Goal: Task Accomplishment & Management: Manage account settings

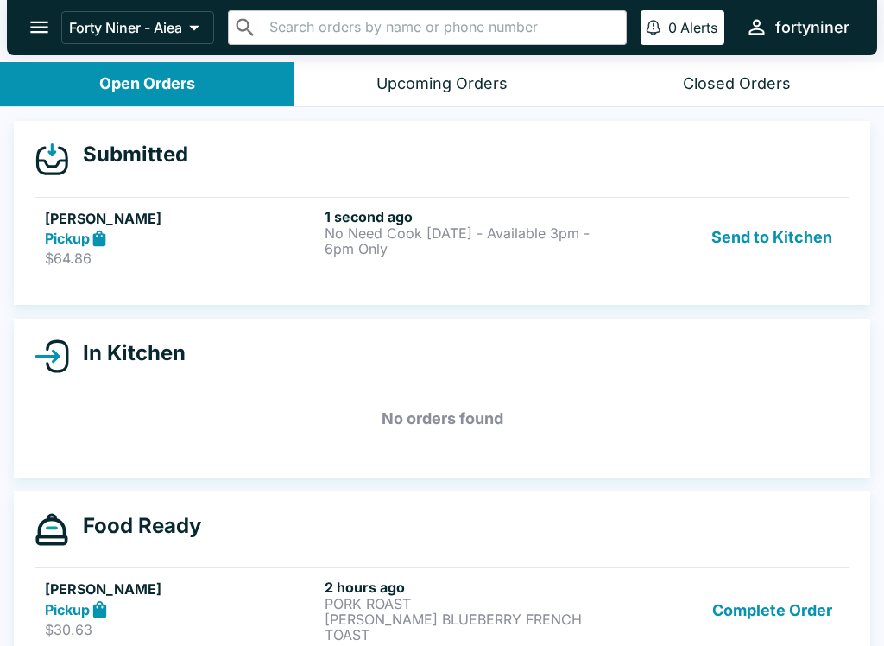
click at [180, 248] on div "[PERSON_NAME] Pickup $64.86" at bounding box center [181, 238] width 273 height 60
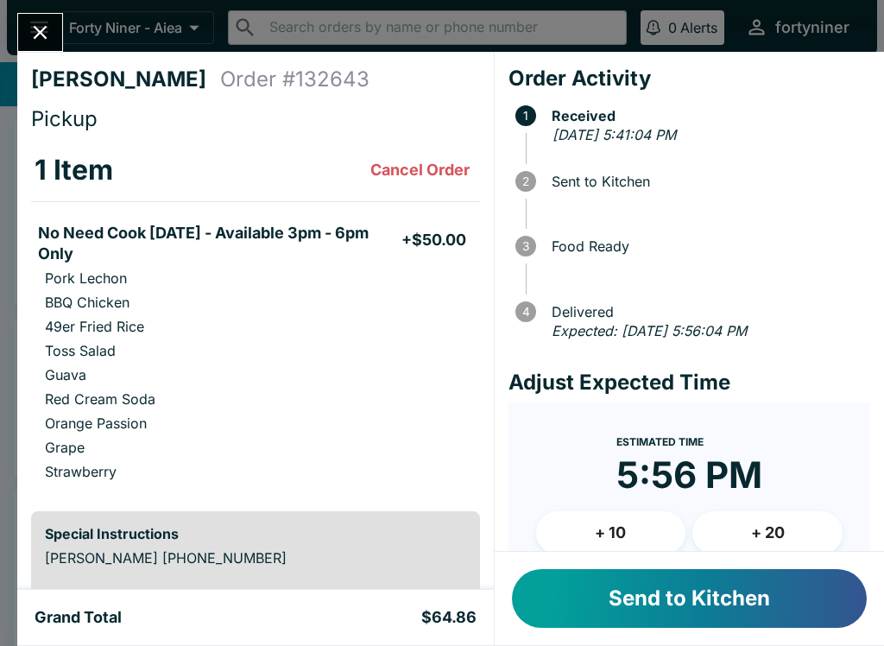
click at [623, 564] on div "Send to Kitchen" at bounding box center [689, 598] width 389 height 93
click at [592, 580] on button "Send to Kitchen" at bounding box center [689, 598] width 355 height 59
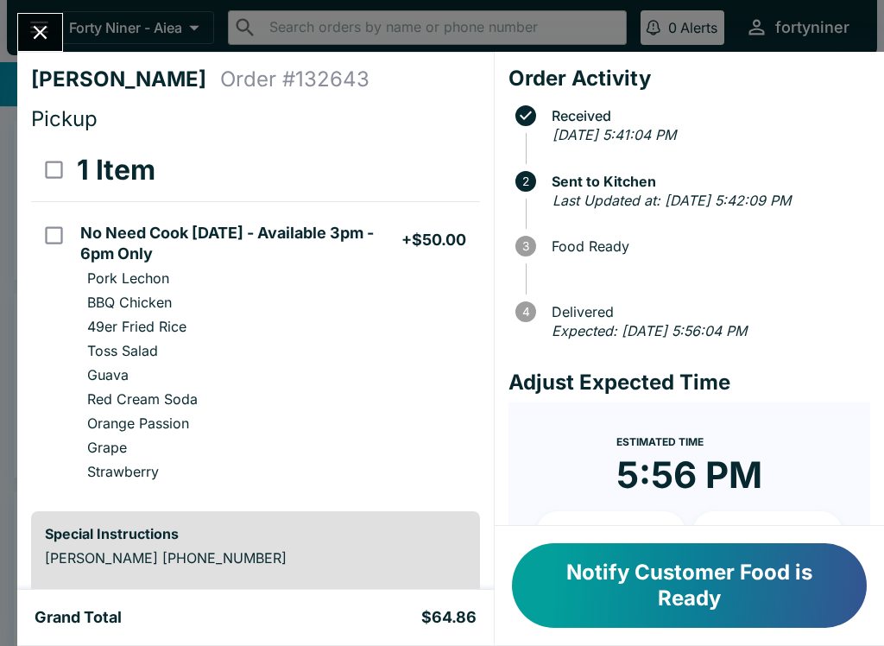
click at [32, 47] on button "Close" at bounding box center [40, 32] width 44 height 37
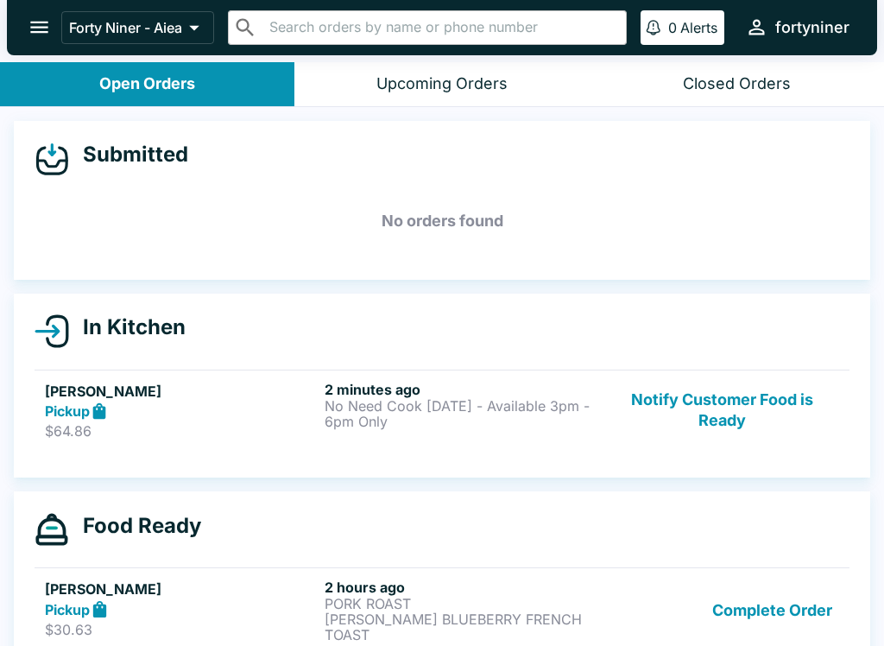
click at [698, 415] on button "Notify Customer Food is Ready" at bounding box center [722, 411] width 234 height 60
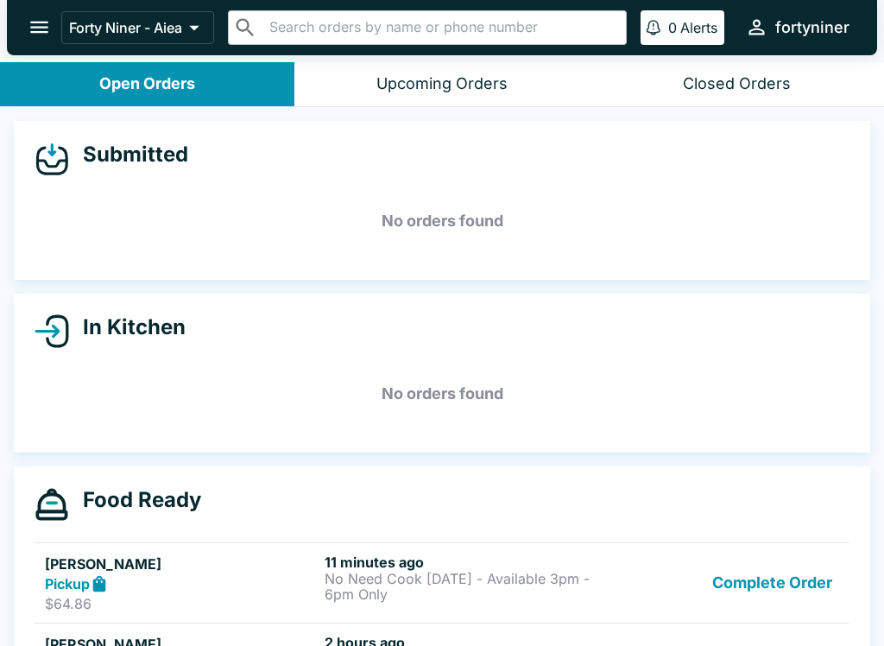
click at [30, 26] on icon "open drawer" at bounding box center [39, 27] width 23 height 23
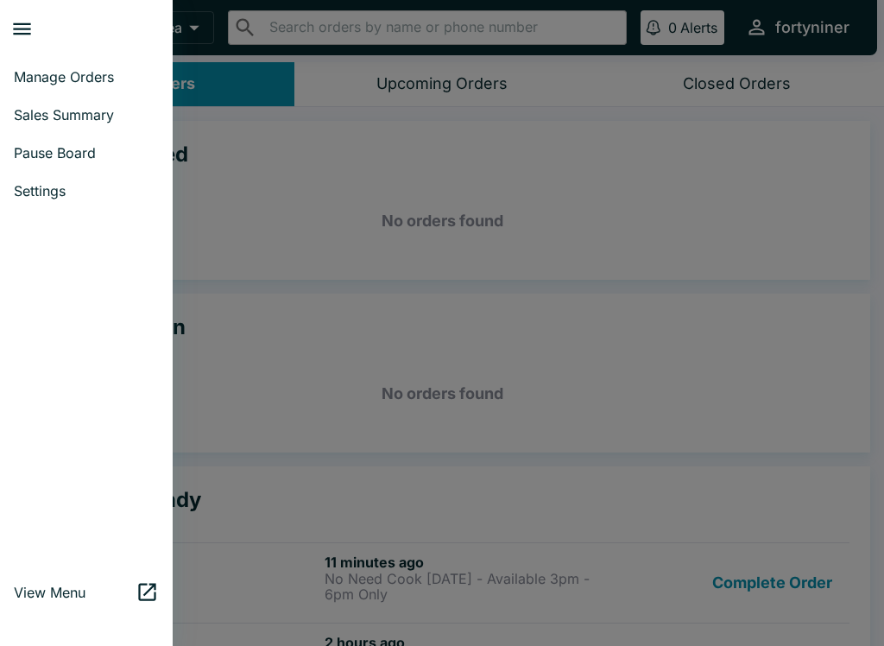
click at [37, 104] on link "Sales Summary" at bounding box center [86, 115] width 173 height 38
select select "03:00"
